Goal: Transaction & Acquisition: Purchase product/service

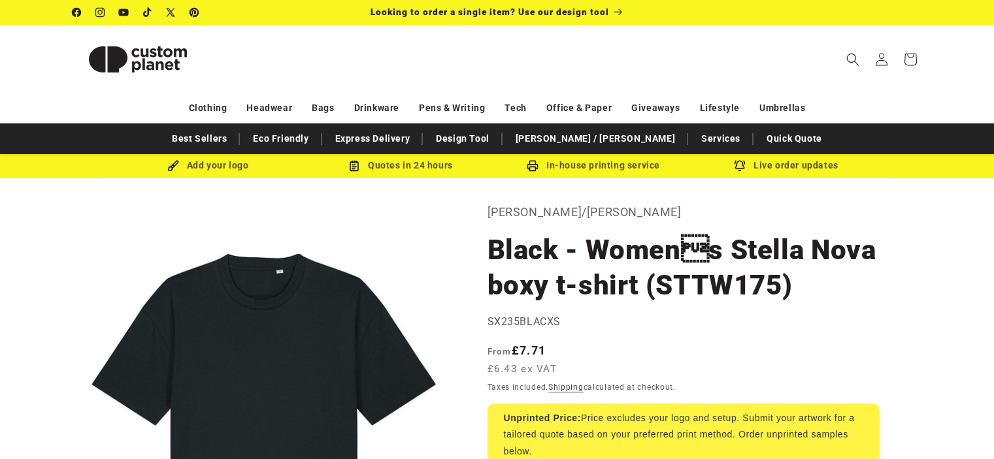
select select "***"
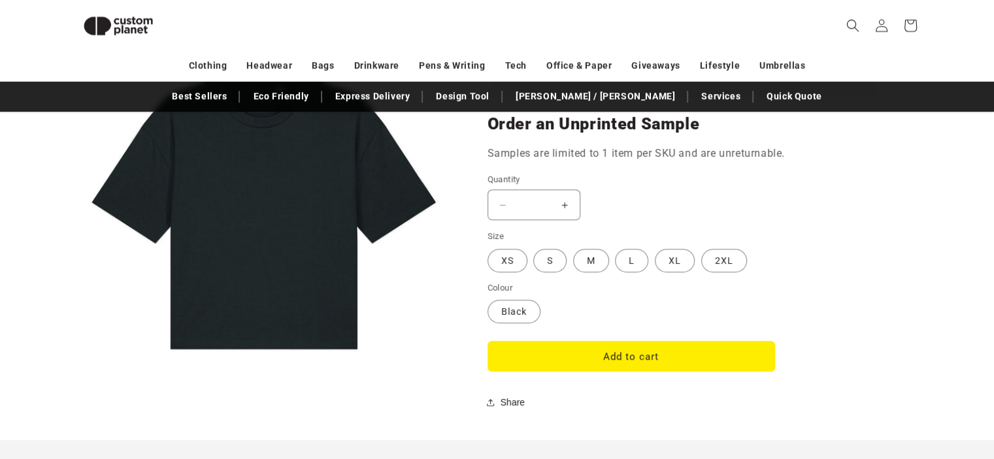
scroll to position [1027, 0]
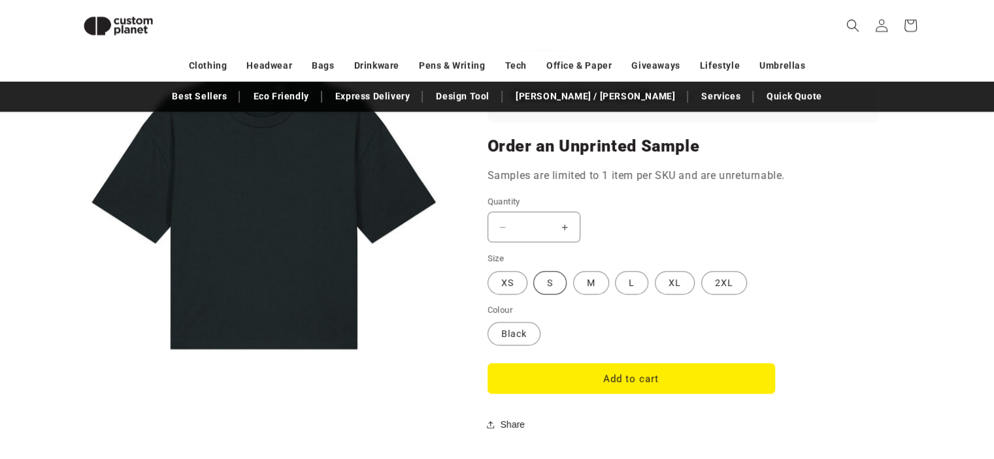
click at [545, 281] on label "S Variant sold out or unavailable" at bounding box center [549, 283] width 33 height 24
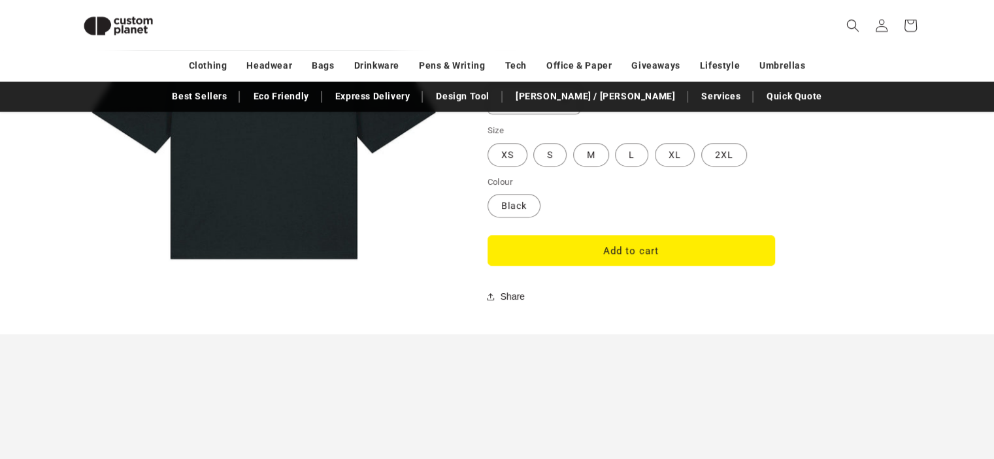
scroll to position [1157, 0]
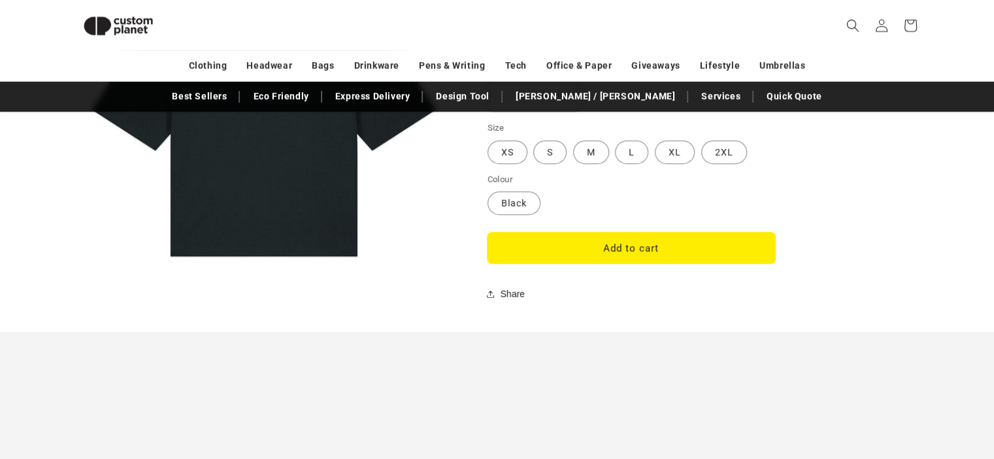
click at [601, 240] on button "Add to cart" at bounding box center [630, 248] width 287 height 31
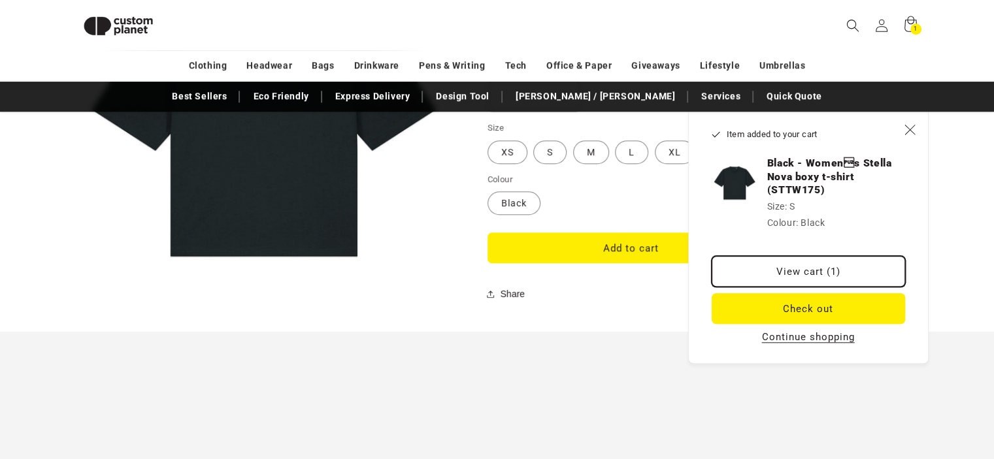
click at [790, 273] on link "View cart (1)" at bounding box center [807, 271] width 193 height 31
